Goal: Information Seeking & Learning: Learn about a topic

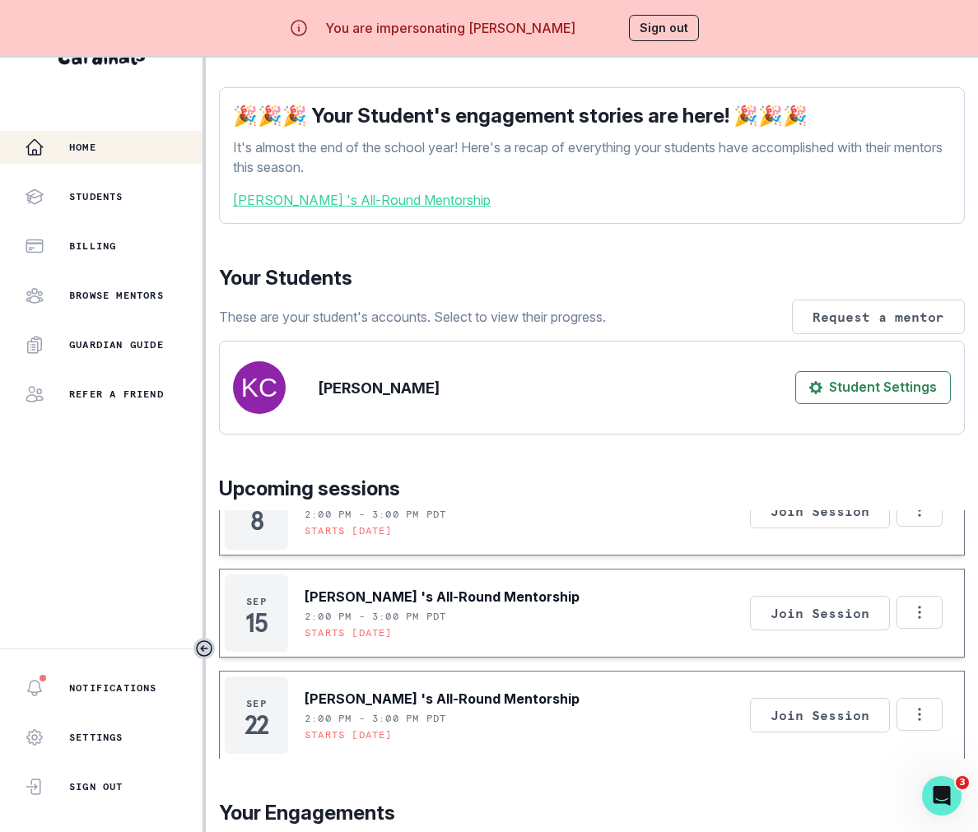
scroll to position [254, 0]
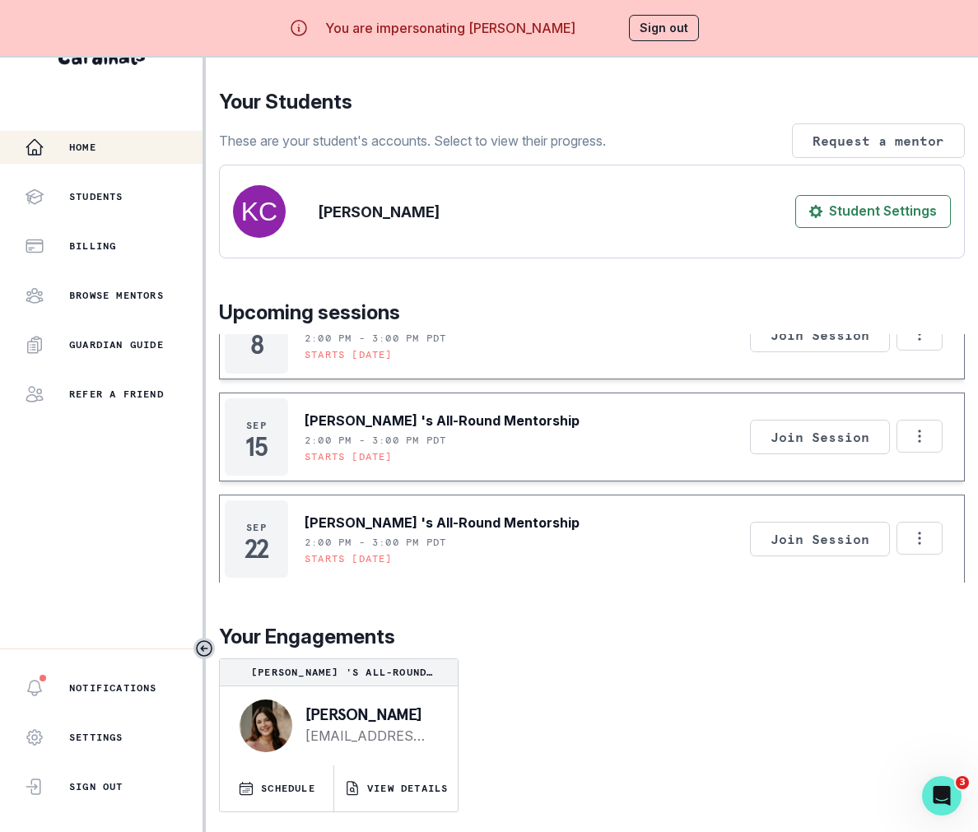
click at [402, 818] on div "afternoon , [PERSON_NAME] We're so excited you're here. Learn more about what y…" at bounding box center [592, 297] width 746 height 1069
click at [402, 779] on button "VIEW DETAILS" at bounding box center [395, 788] width 123 height 46
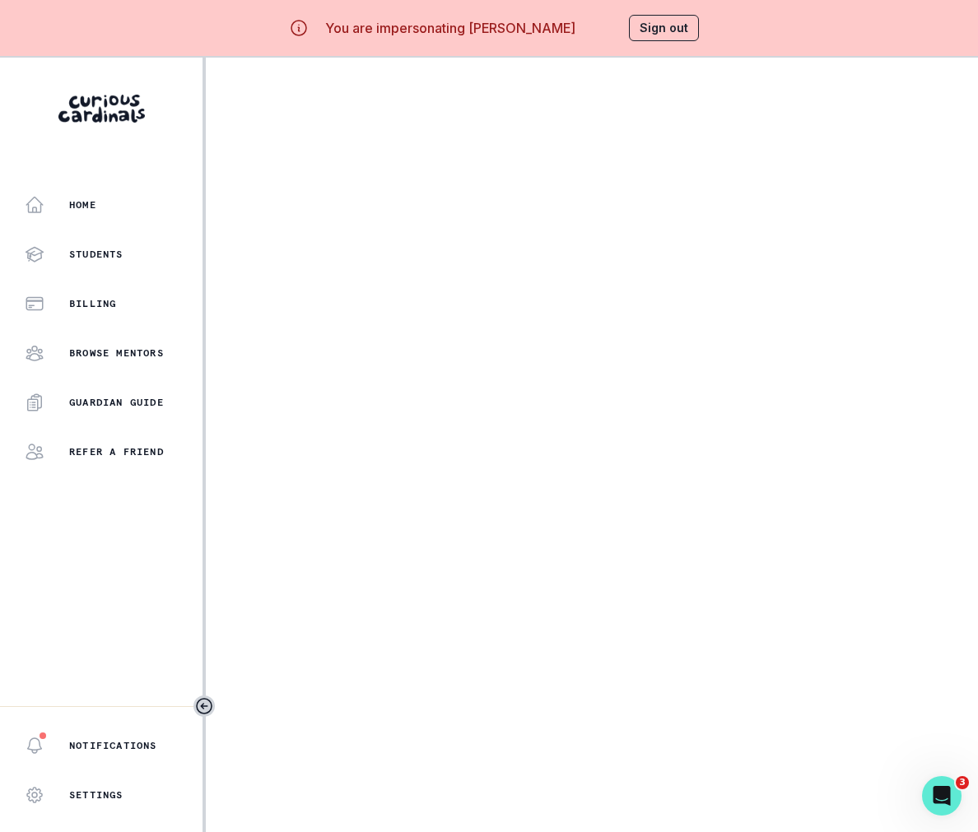
drag, startPoint x: 971, startPoint y: 81, endPoint x: 1201, endPoint y: 83, distance: 229.6
click at [977, 83] on html "You are impersonating [PERSON_NAME] Sign out Home Students Billing Browse Mento…" at bounding box center [489, 416] width 978 height 832
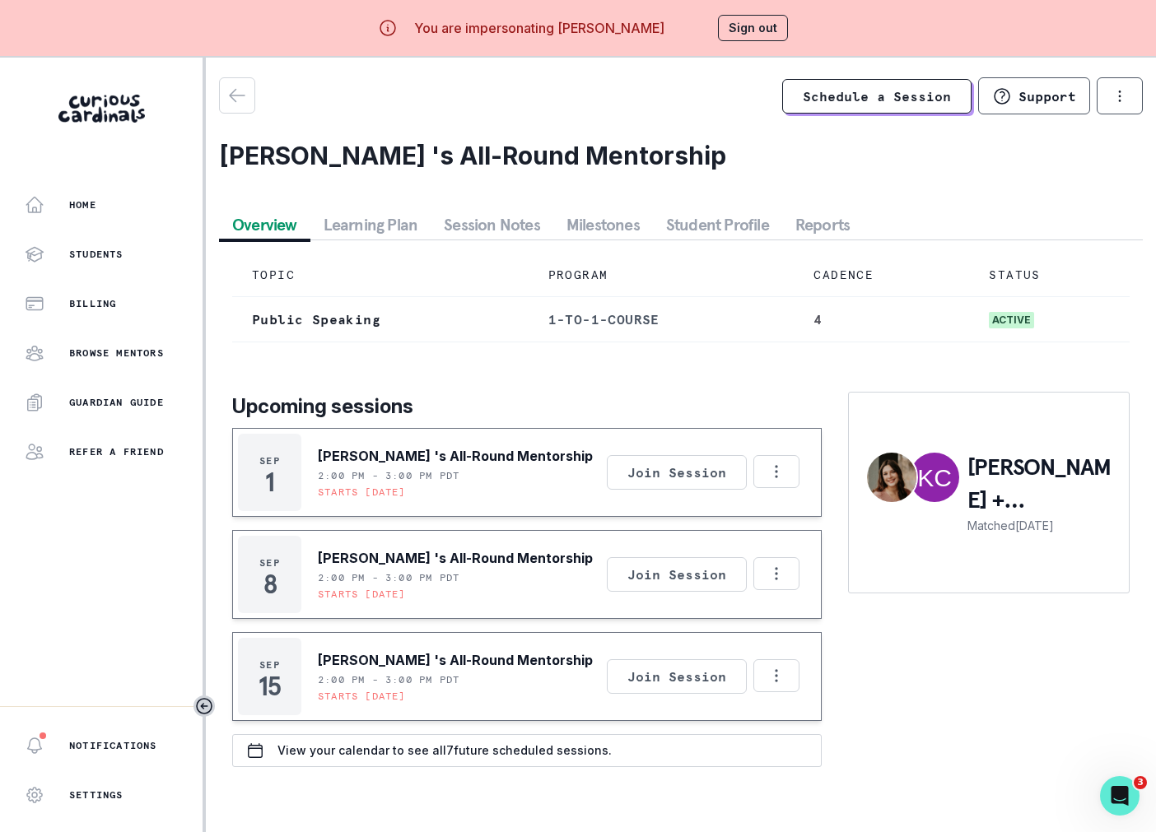
click at [486, 226] on button "Session Notes" at bounding box center [491, 225] width 123 height 30
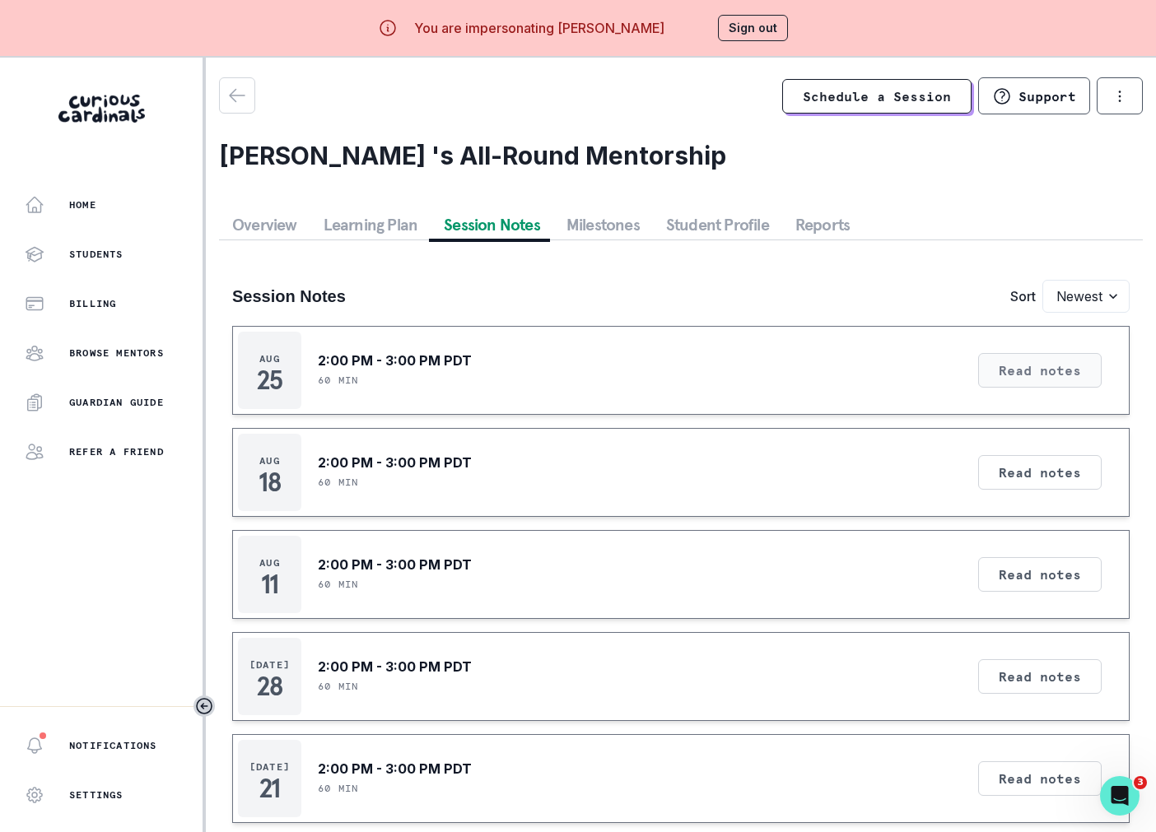
click at [977, 383] on button "Read notes" at bounding box center [1039, 370] width 123 height 35
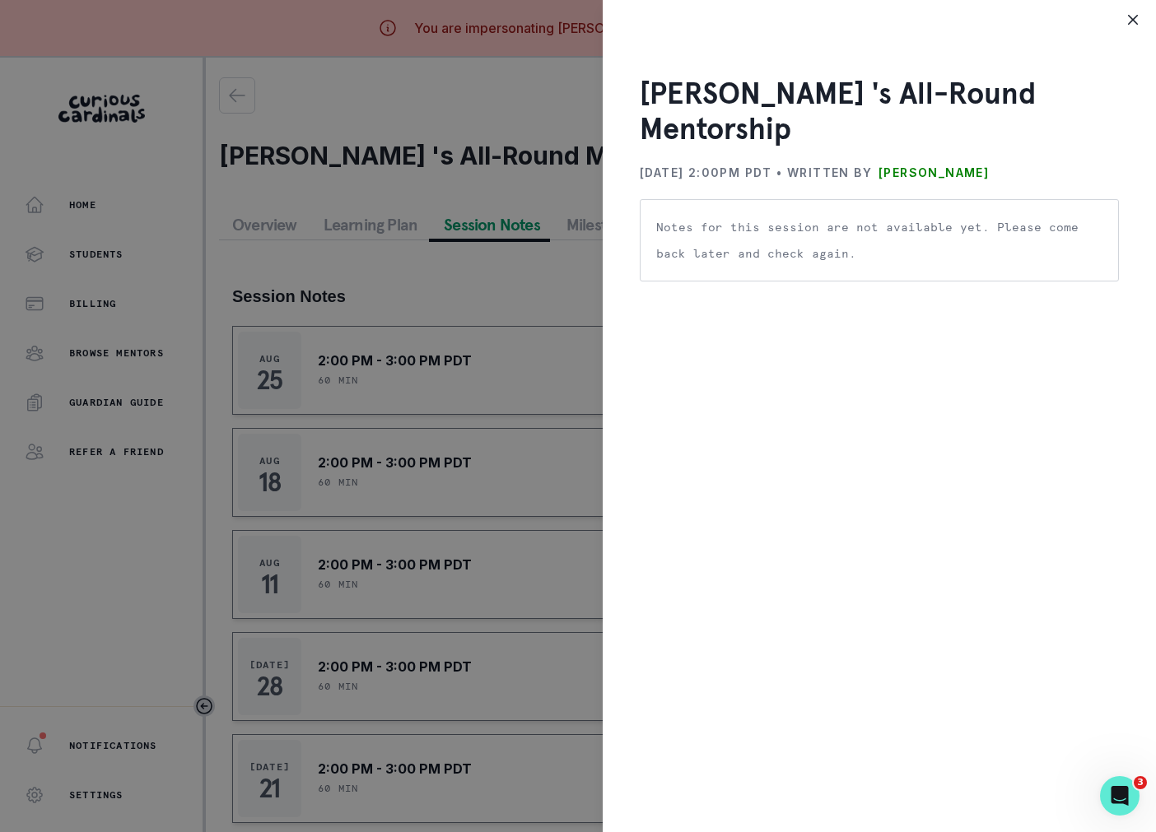
click at [463, 486] on div "[PERSON_NAME] 's All-Round Mentorship [DATE] 2:00PM PDT • Written by [PERSON_NA…" at bounding box center [578, 416] width 1156 height 832
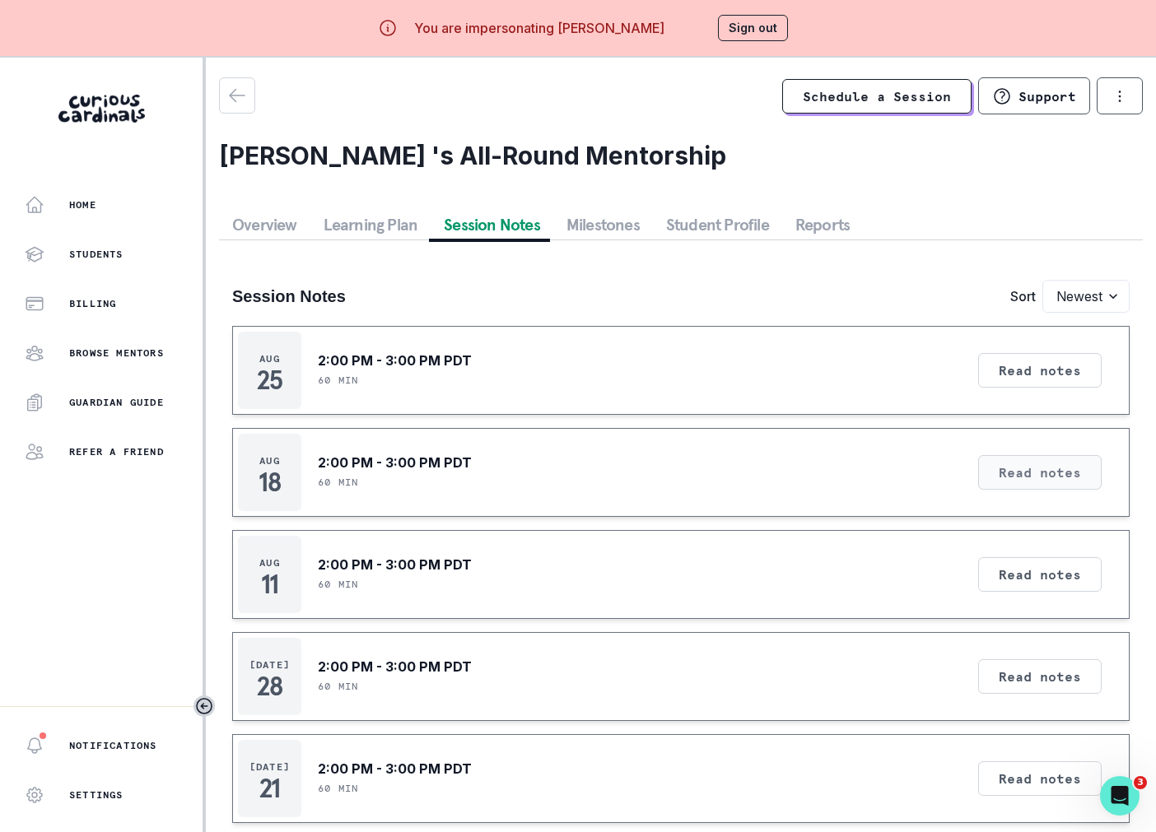
click at [977, 465] on button "Read notes" at bounding box center [1039, 472] width 123 height 35
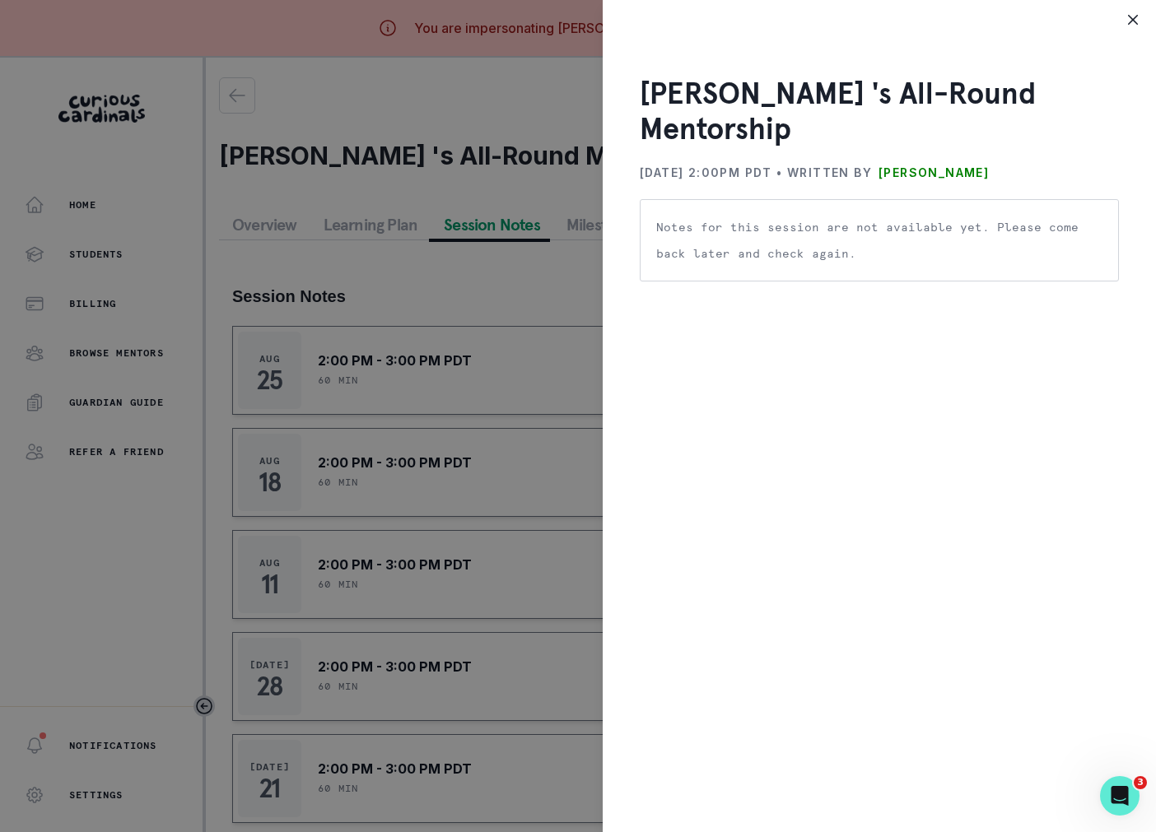
click at [581, 333] on div "[PERSON_NAME] 's All-Round Mentorship [DATE] 2:00PM PDT • Written by [PERSON_NA…" at bounding box center [578, 416] width 1156 height 832
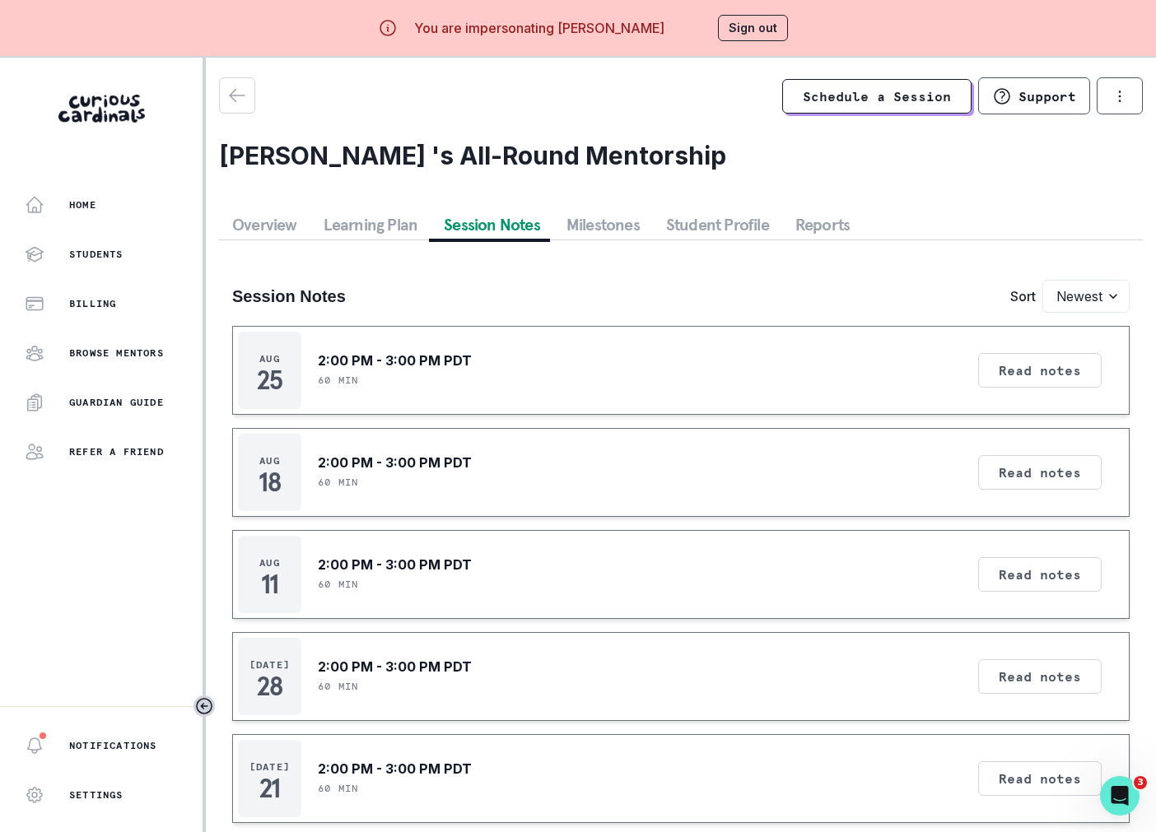
click at [768, 25] on button "Sign out" at bounding box center [753, 28] width 70 height 26
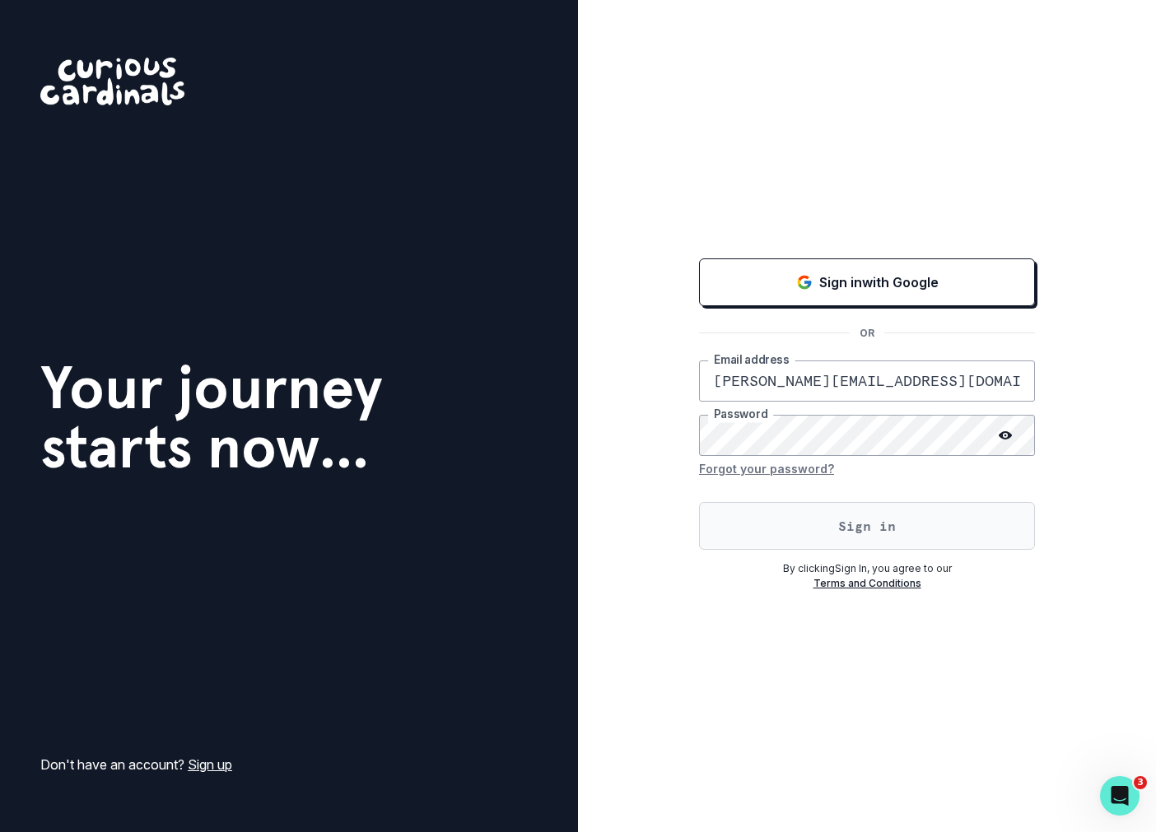
click at [828, 514] on button "Sign in" at bounding box center [867, 526] width 336 height 48
